Goal: Use online tool/utility: Utilize a website feature to perform a specific function

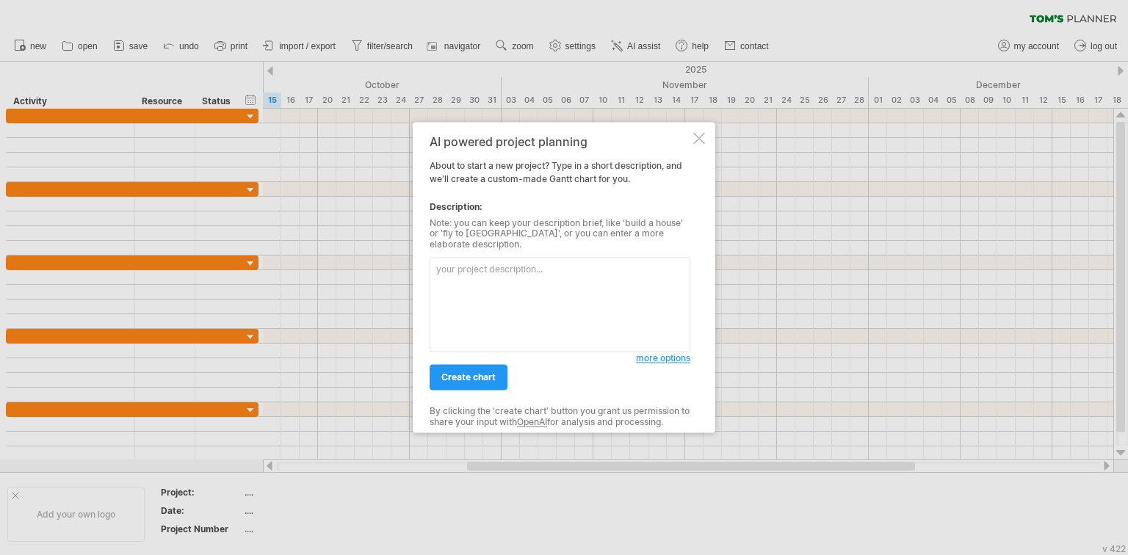
click at [485, 278] on textarea at bounding box center [560, 305] width 261 height 95
click at [590, 294] on textarea at bounding box center [560, 305] width 261 height 95
drag, startPoint x: 612, startPoint y: 268, endPoint x: 306, endPoint y: 256, distance: 306.4
click at [306, 256] on div "Trying to reach [DOMAIN_NAME] Connected again... 0% clear filter new" at bounding box center [564, 277] width 1128 height 555
click at [611, 285] on textarea "調整成中文" at bounding box center [560, 305] width 261 height 95
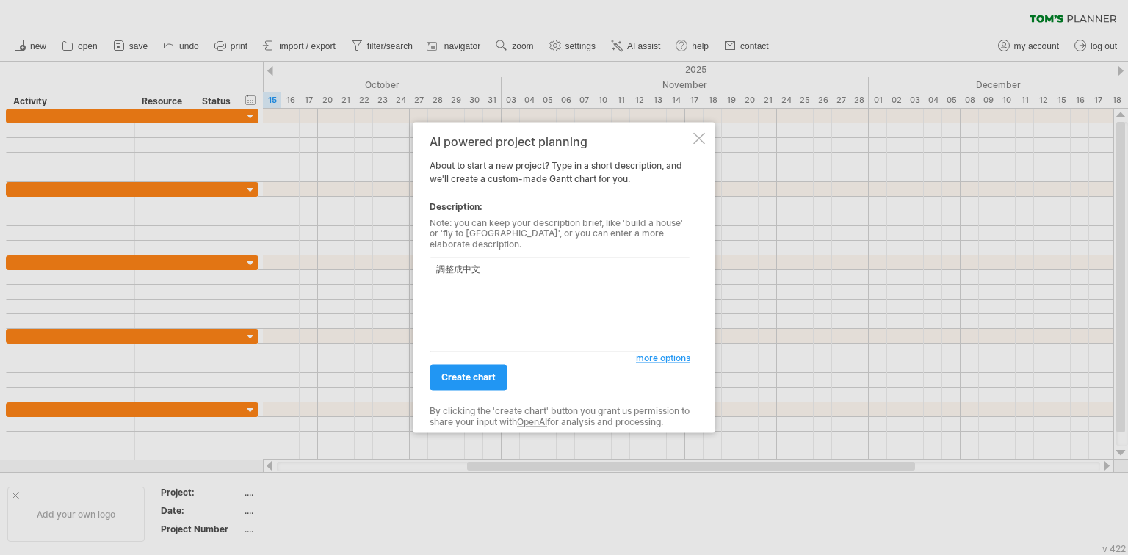
drag, startPoint x: 529, startPoint y: 286, endPoint x: 405, endPoint y: 214, distance: 143.1
click at [405, 214] on div "Trying to reach [DOMAIN_NAME] Connected again... 0% clear filter new" at bounding box center [564, 277] width 1128 height 555
paste textarea "協助製作理想契約時間線、實際履約情形時間線對比圖 共同時間點： 決標日：110.12.09 契約期限：110.12.10-115.12.31 理想： 裝機驗收…"
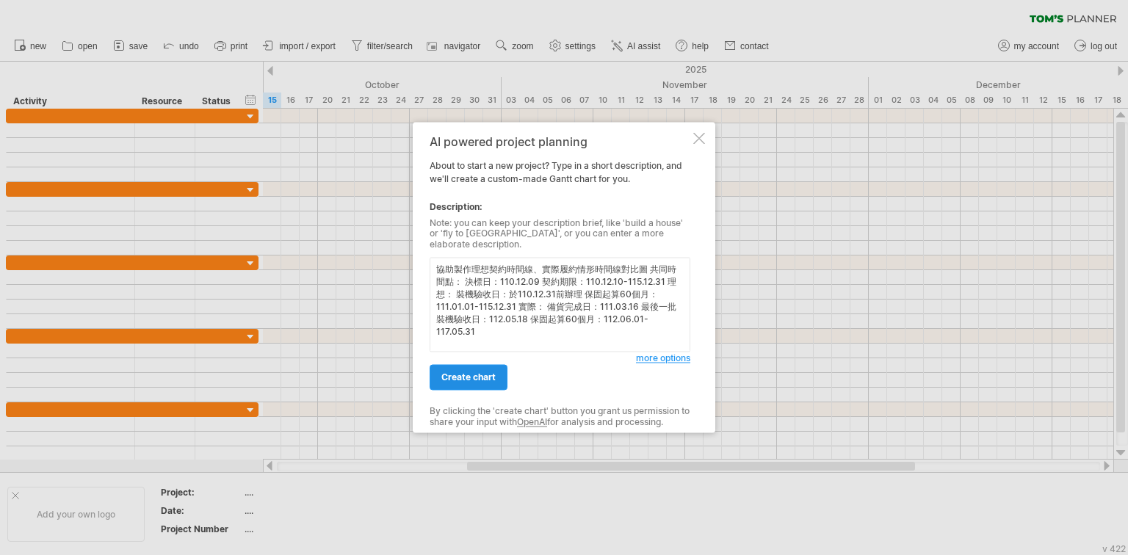
type textarea "協助製作理想契約時間線、實際履約情形時間線對比圖 共同時間點： 決標日：110.12.09 契約期限：110.12.10-115.12.31 理想： 裝機驗收…"
click at [449, 380] on link "create chart" at bounding box center [469, 378] width 78 height 26
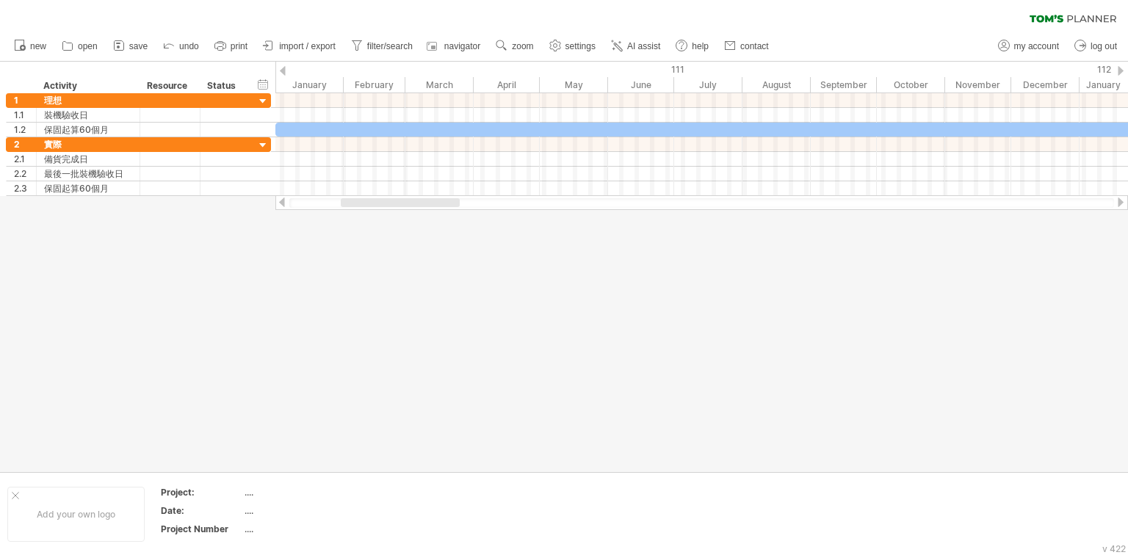
click at [758, 318] on div at bounding box center [564, 267] width 1128 height 410
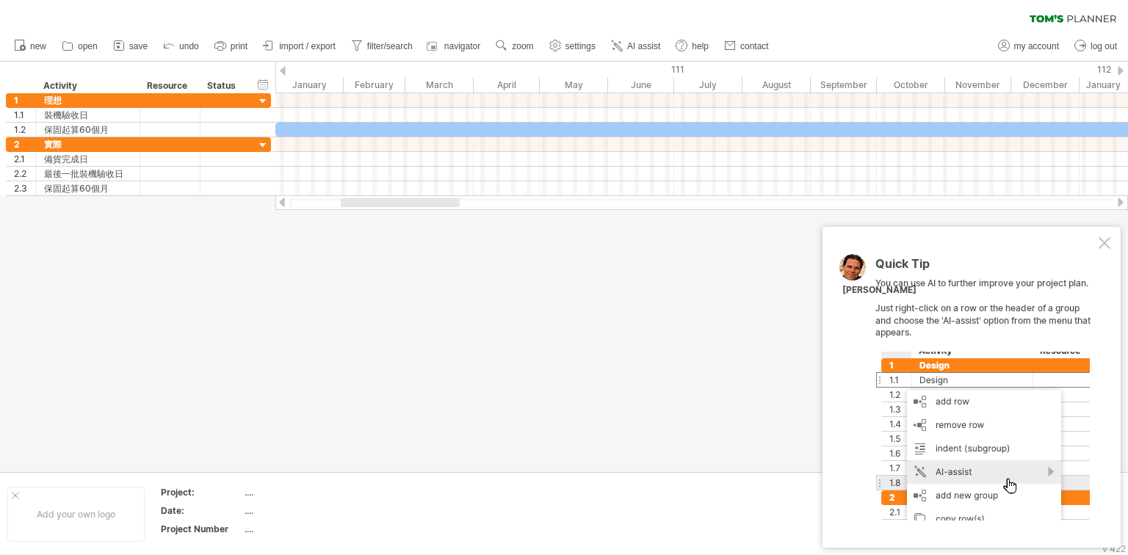
drag, startPoint x: 368, startPoint y: 203, endPoint x: 368, endPoint y: 226, distance: 22.8
click at [368, 226] on div "Trying to reach [DOMAIN_NAME] Connected again... 0% clear filter new 1" at bounding box center [564, 277] width 1128 height 555
click at [1102, 243] on div at bounding box center [1104, 243] width 12 height 12
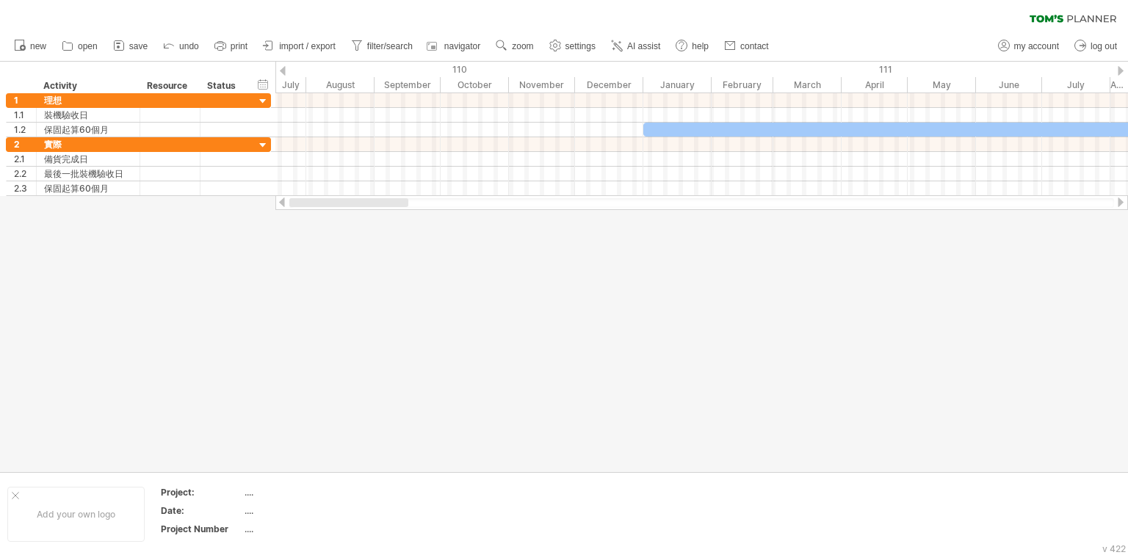
drag, startPoint x: 413, startPoint y: 199, endPoint x: 361, endPoint y: 202, distance: 52.2
click at [361, 202] on div at bounding box center [348, 202] width 119 height 9
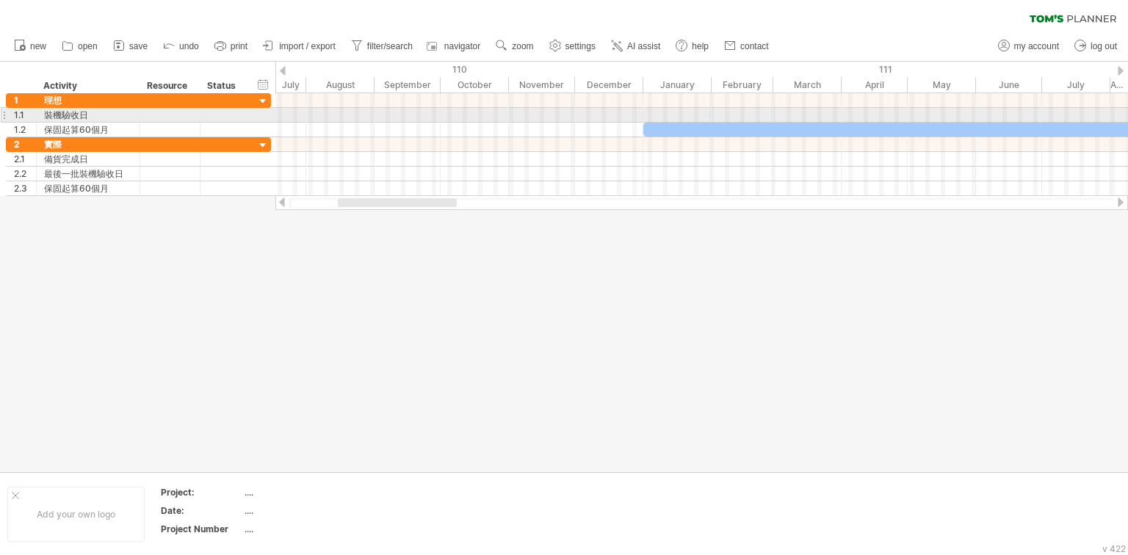
click at [590, 112] on div at bounding box center [701, 115] width 852 height 15
click at [611, 112] on div at bounding box center [701, 115] width 852 height 15
click at [658, 115] on div at bounding box center [701, 115] width 852 height 15
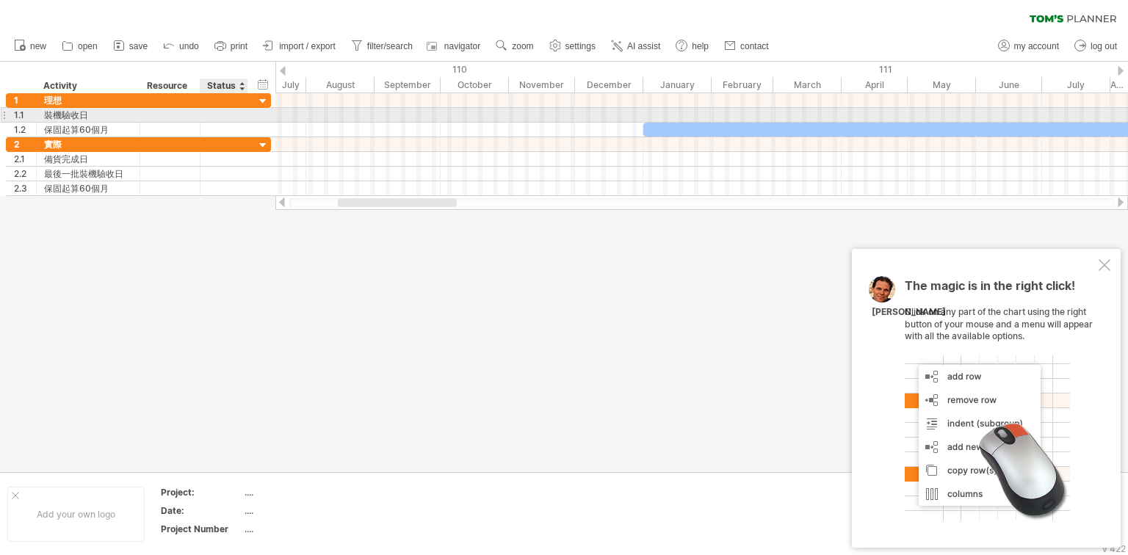
click at [239, 113] on div at bounding box center [224, 115] width 32 height 14
click at [184, 115] on div at bounding box center [170, 115] width 45 height 14
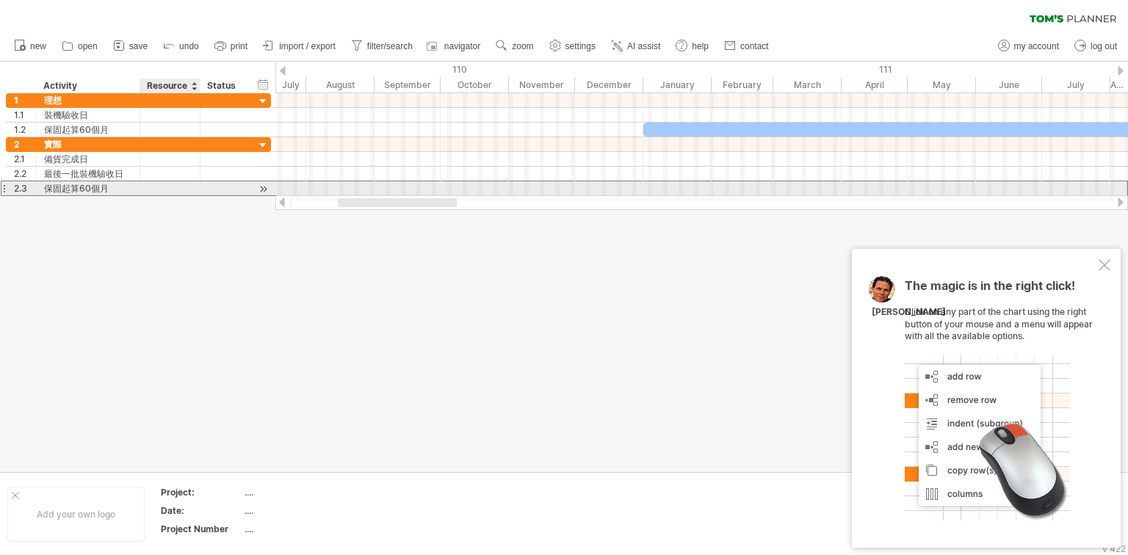
click at [201, 189] on div at bounding box center [224, 188] width 48 height 14
click at [263, 186] on div at bounding box center [263, 188] width 14 height 15
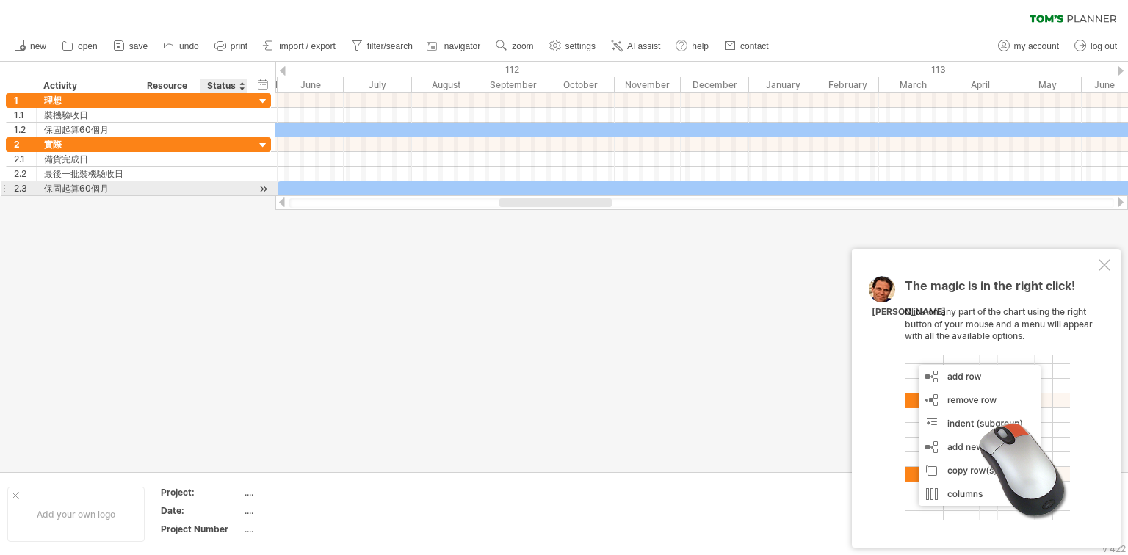
click at [263, 186] on div at bounding box center [263, 188] width 14 height 15
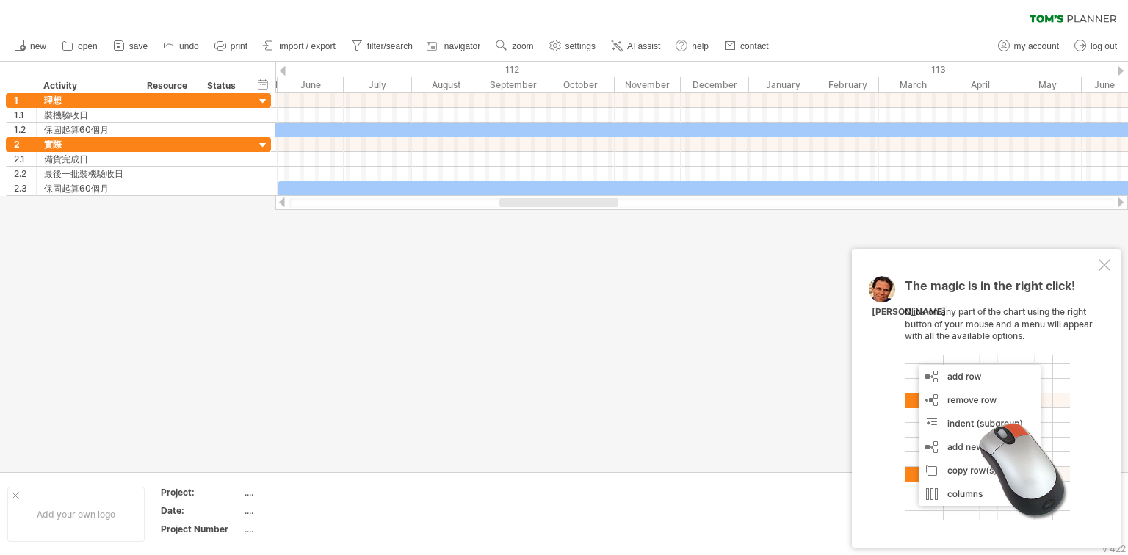
click at [1106, 270] on div at bounding box center [1104, 265] width 12 height 12
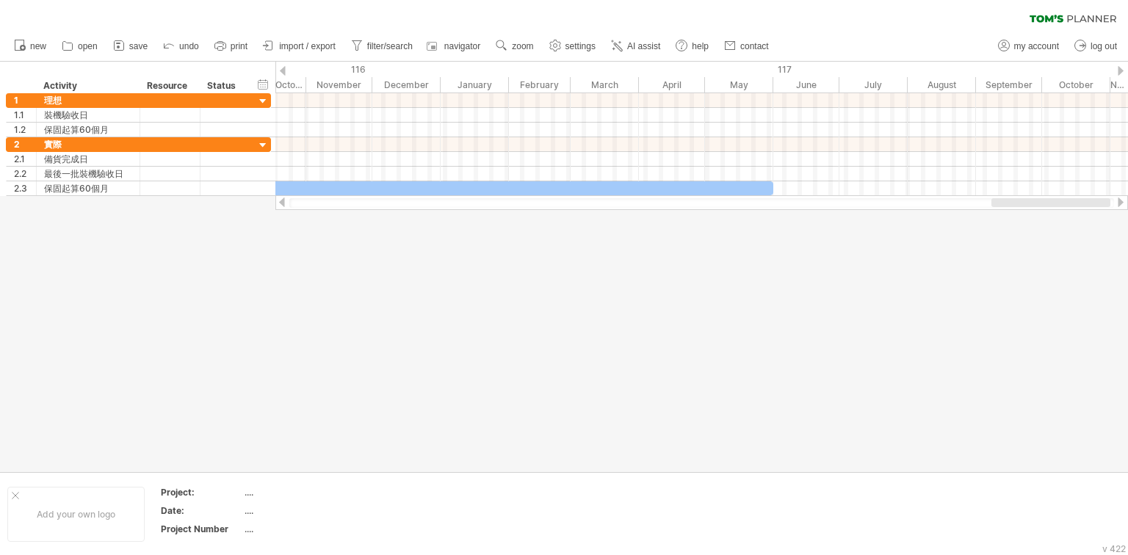
drag, startPoint x: 614, startPoint y: 200, endPoint x: 1093, endPoint y: 198, distance: 478.7
click at [1093, 198] on div at bounding box center [1050, 202] width 119 height 9
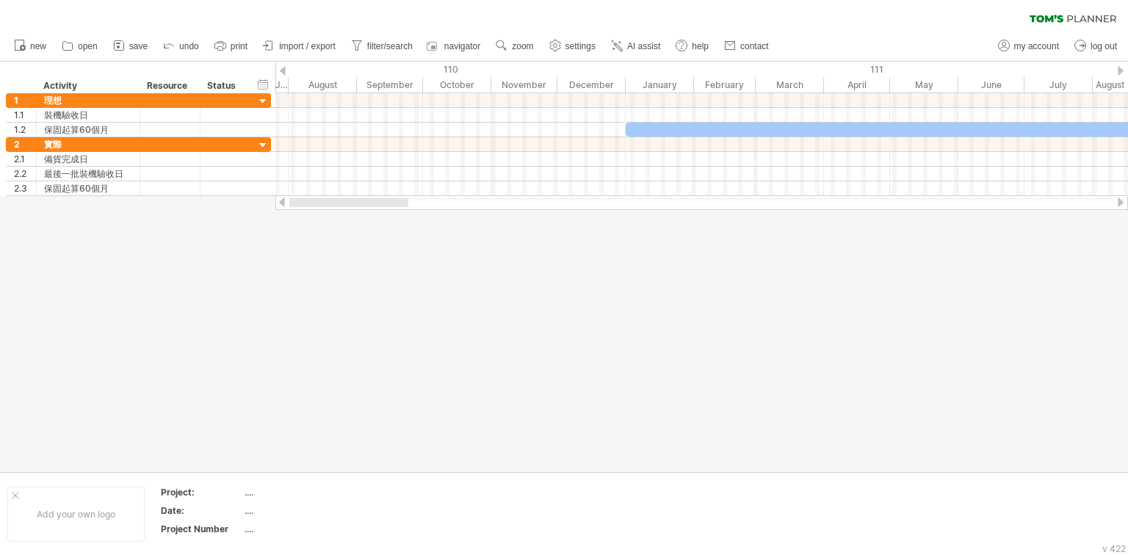
drag, startPoint x: 975, startPoint y: 203, endPoint x: 267, endPoint y: 217, distance: 708.0
click at [267, 217] on div "Trying to reach [DOMAIN_NAME] Connected again... 0% clear filter new 1" at bounding box center [564, 277] width 1128 height 555
click at [443, 69] on div "110" at bounding box center [224, 69] width 804 height 15
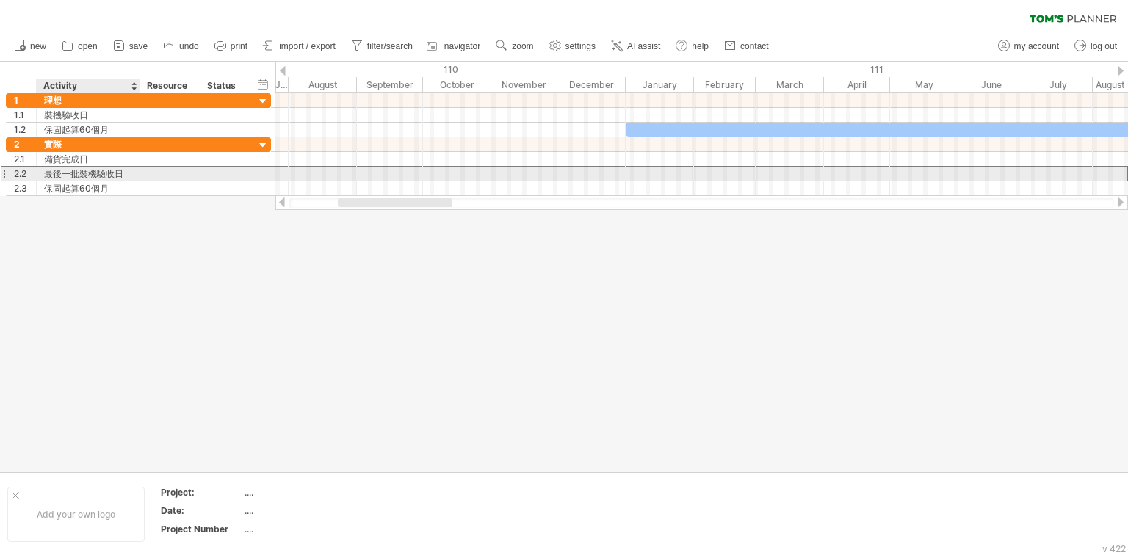
click at [88, 174] on div "最後一批裝機驗收日" at bounding box center [88, 174] width 88 height 14
click at [563, 174] on div at bounding box center [701, 173] width 852 height 15
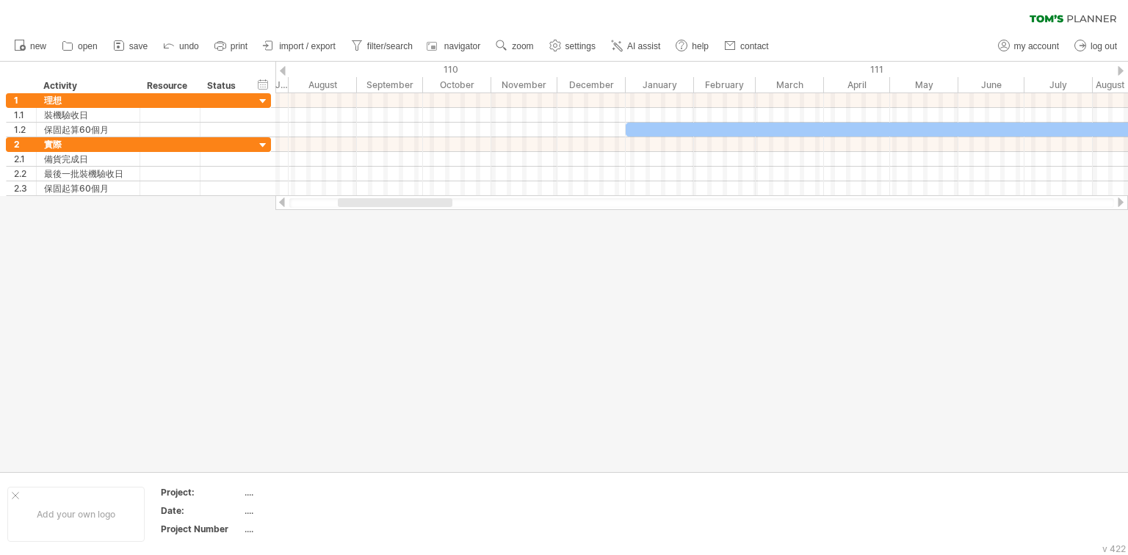
drag, startPoint x: 453, startPoint y: 203, endPoint x: 461, endPoint y: 203, distance: 8.1
click at [461, 203] on div at bounding box center [701, 203] width 825 height 10
drag, startPoint x: 432, startPoint y: 202, endPoint x: 457, endPoint y: 202, distance: 25.7
click at [452, 202] on div at bounding box center [395, 202] width 115 height 9
click at [605, 202] on div at bounding box center [701, 203] width 825 height 10
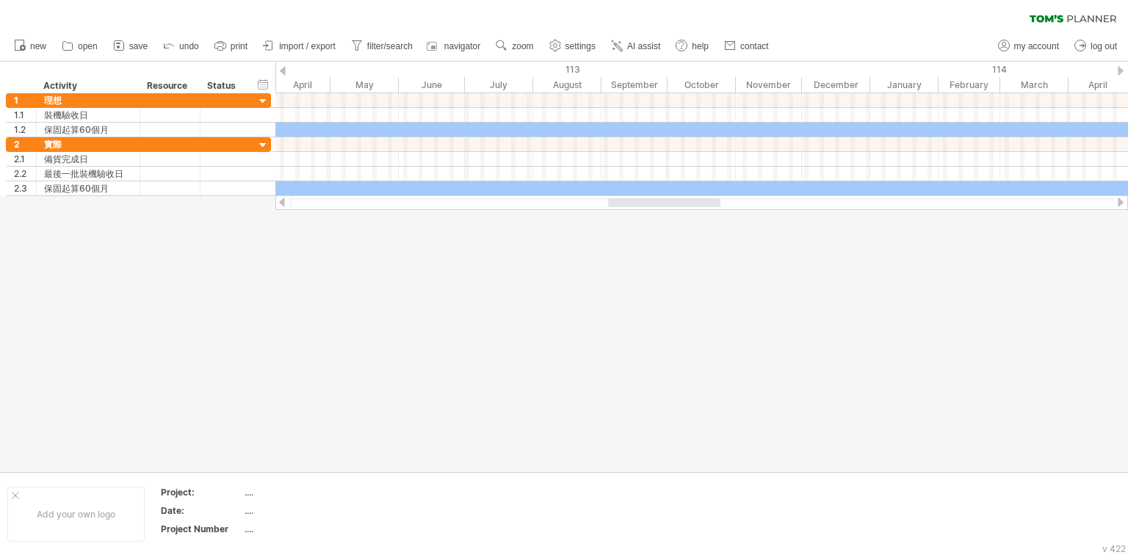
drag, startPoint x: 423, startPoint y: 202, endPoint x: 691, endPoint y: 203, distance: 268.0
click at [691, 203] on div at bounding box center [664, 202] width 112 height 9
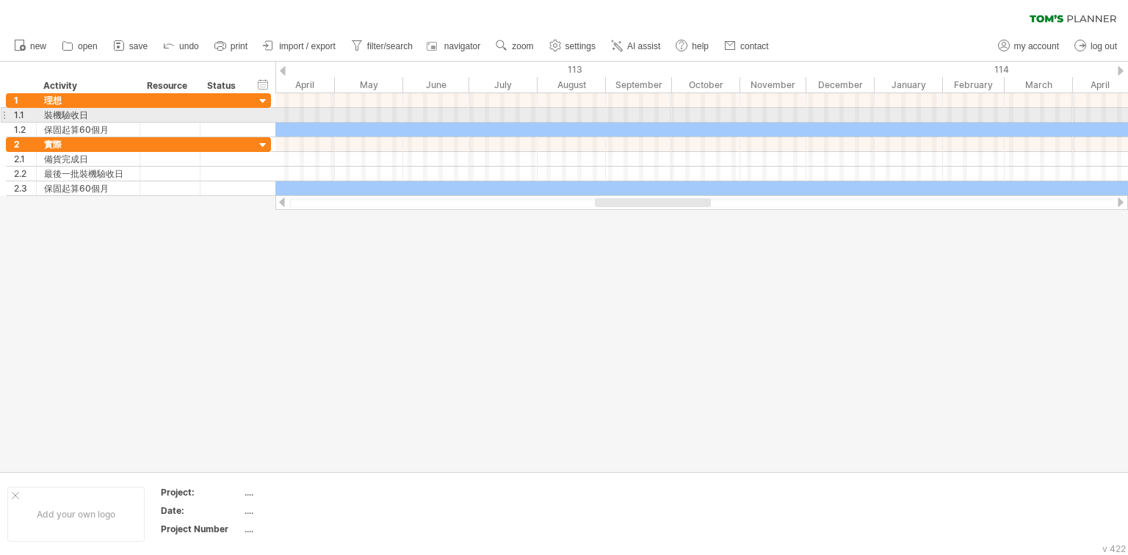
click at [558, 126] on div at bounding box center [471, 130] width 4022 height 14
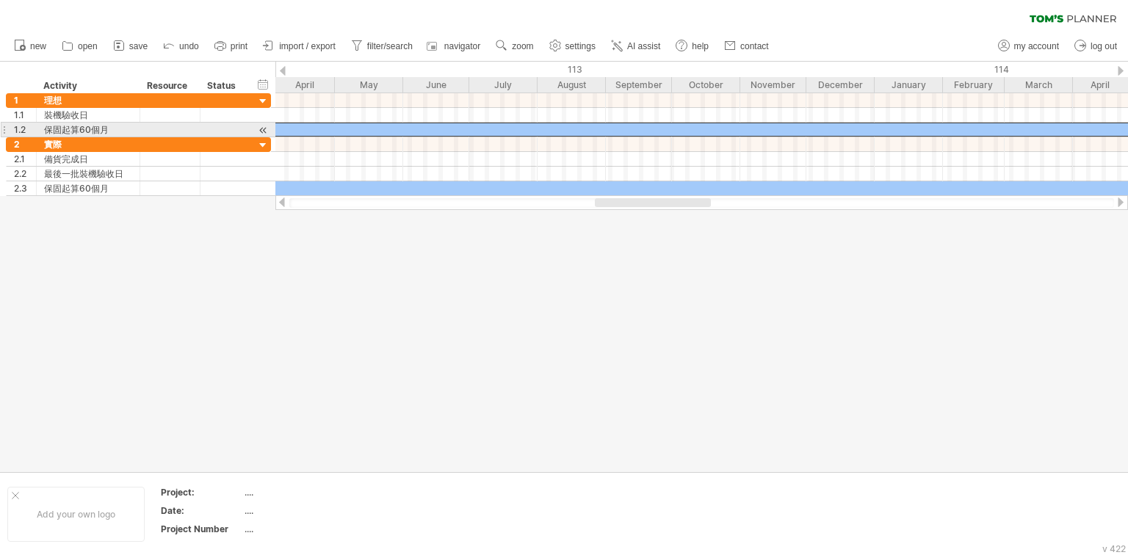
click at [558, 126] on div at bounding box center [471, 130] width 4022 height 14
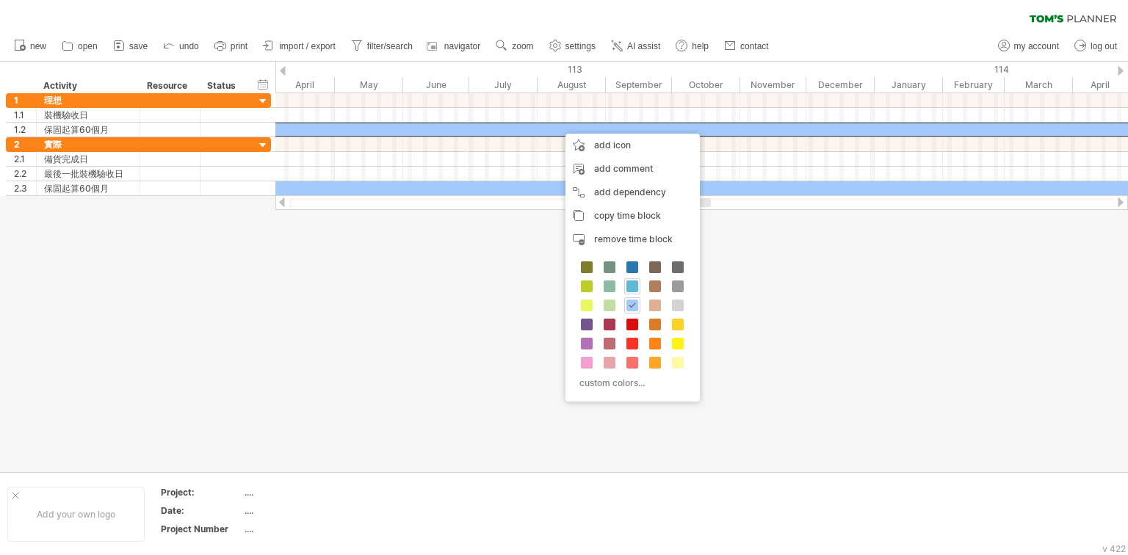
click at [629, 291] on span at bounding box center [632, 286] width 12 height 12
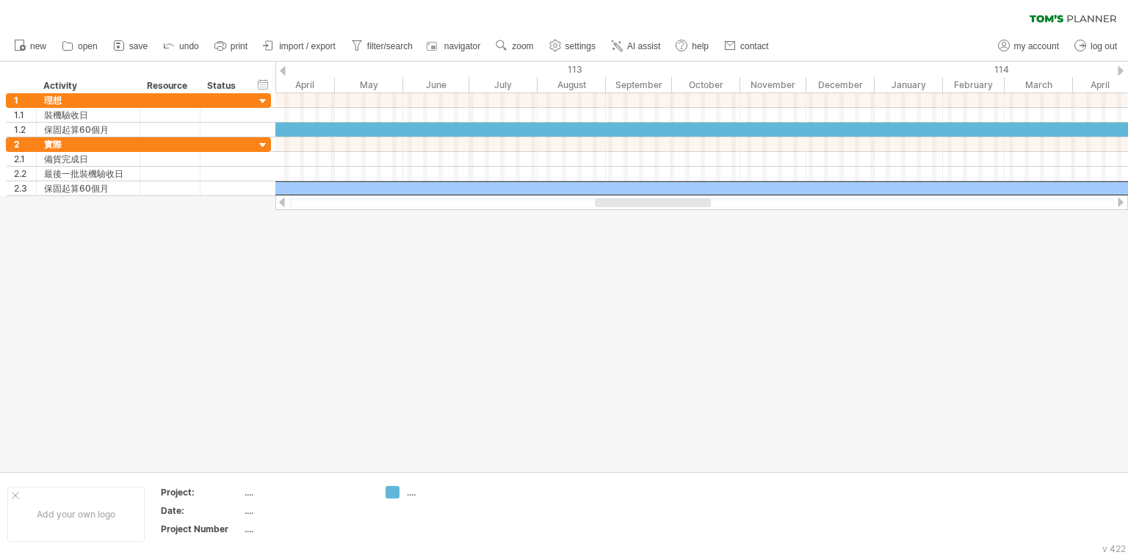
click at [378, 384] on div at bounding box center [564, 267] width 1128 height 410
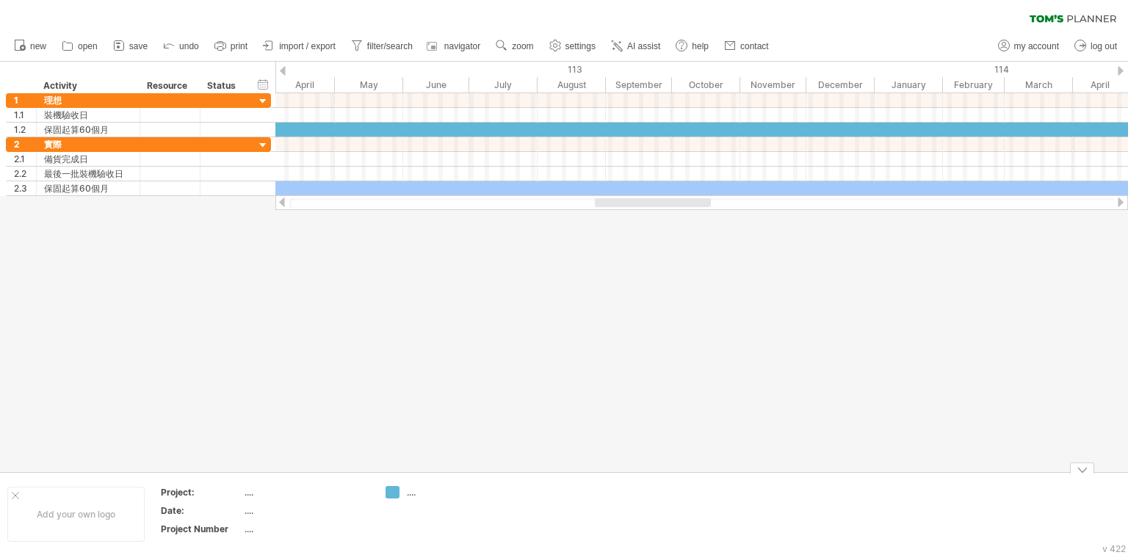
click at [410, 491] on div "...." at bounding box center [447, 492] width 80 height 12
click at [410, 491] on input "text" at bounding box center [443, 492] width 73 height 12
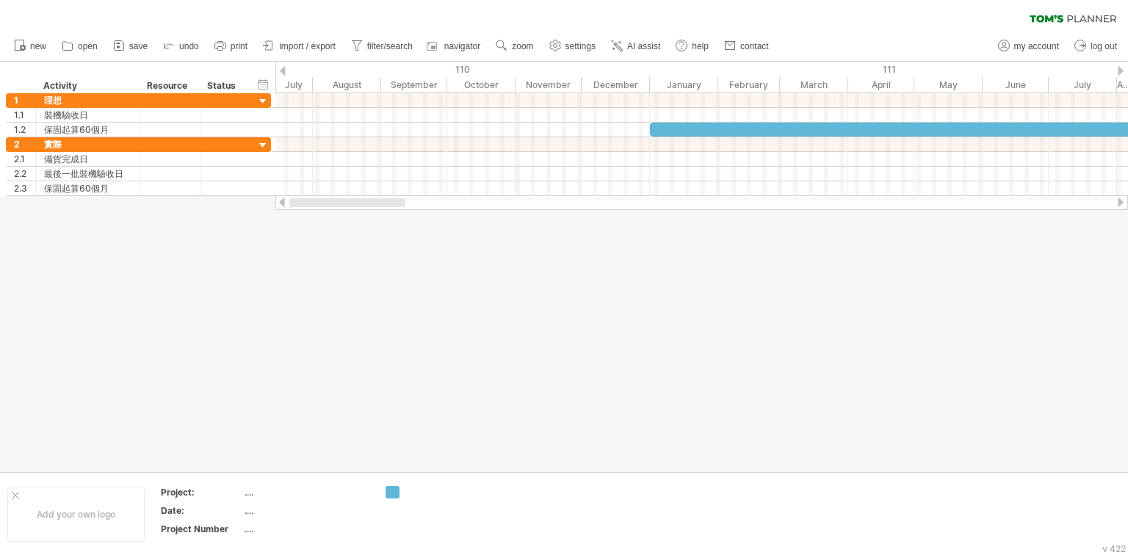
drag, startPoint x: 626, startPoint y: 200, endPoint x: 316, endPoint y: 209, distance: 310.7
click at [316, 211] on div "Trying to reach [DOMAIN_NAME] Connected again... 0% clear filter new 1" at bounding box center [564, 277] width 1128 height 555
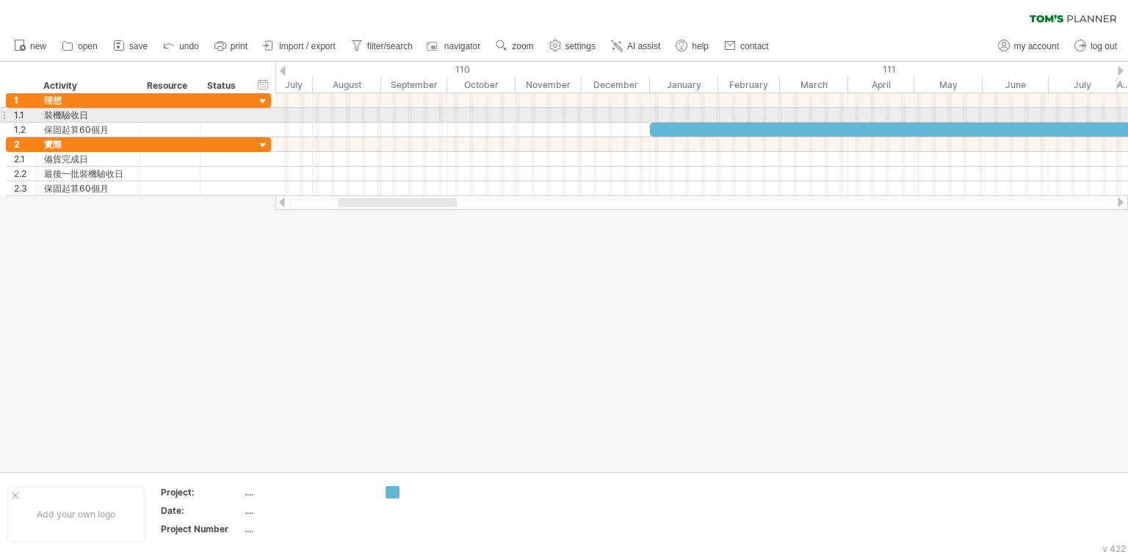
click at [339, 109] on div at bounding box center [701, 115] width 852 height 15
click at [339, 111] on div at bounding box center [701, 115] width 852 height 15
drag, startPoint x: 340, startPoint y: 112, endPoint x: 359, endPoint y: 112, distance: 19.1
click at [359, 112] on div at bounding box center [701, 115] width 852 height 15
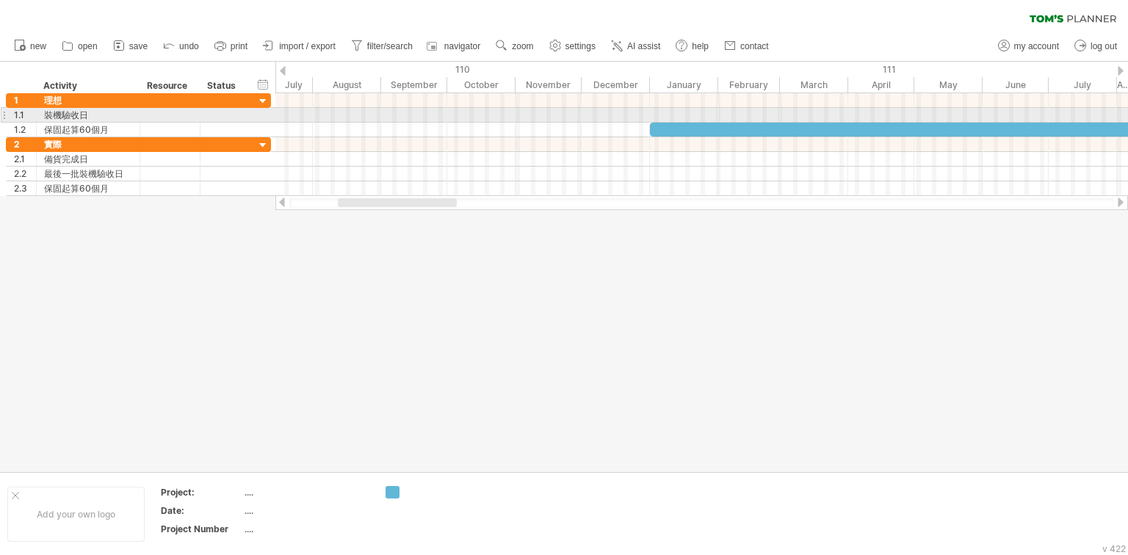
click at [352, 115] on div at bounding box center [701, 115] width 852 height 15
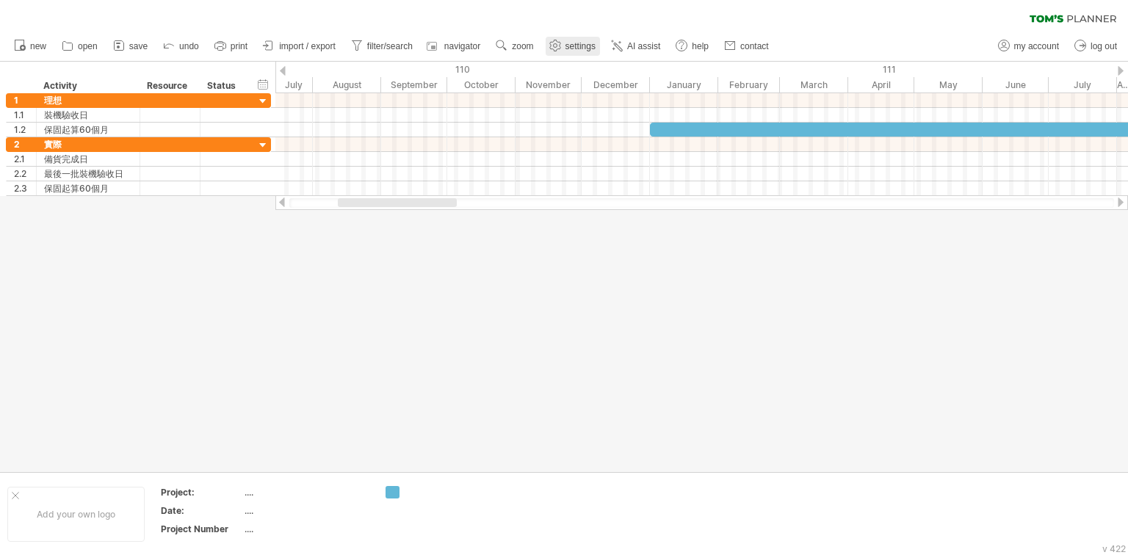
click at [587, 49] on span "settings" at bounding box center [580, 46] width 30 height 10
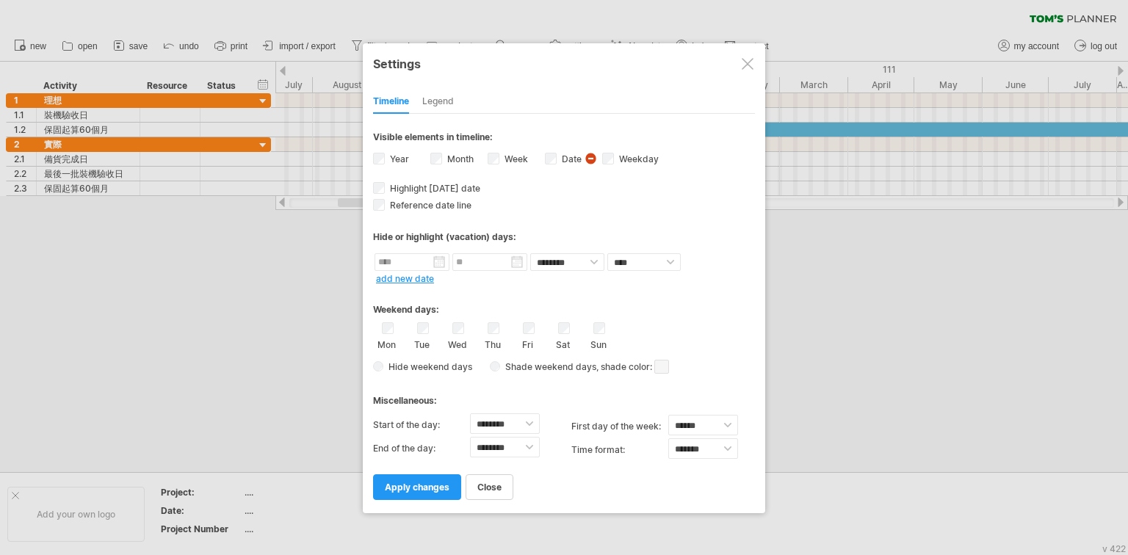
click at [744, 62] on div at bounding box center [748, 64] width 12 height 12
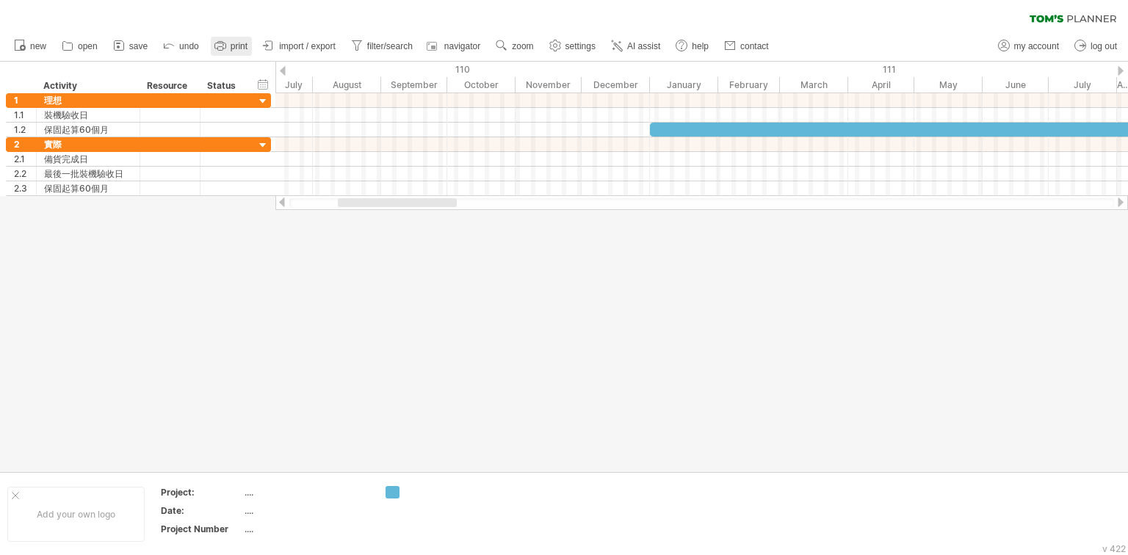
click at [227, 44] on icon at bounding box center [220, 45] width 15 height 15
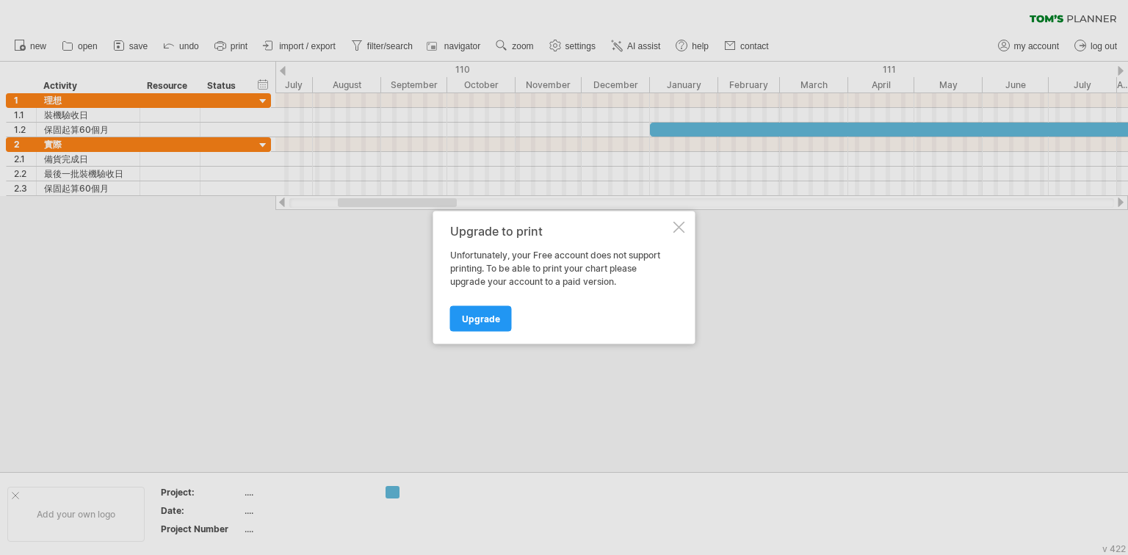
click at [674, 226] on div at bounding box center [679, 228] width 12 height 12
